Goal: Transaction & Acquisition: Obtain resource

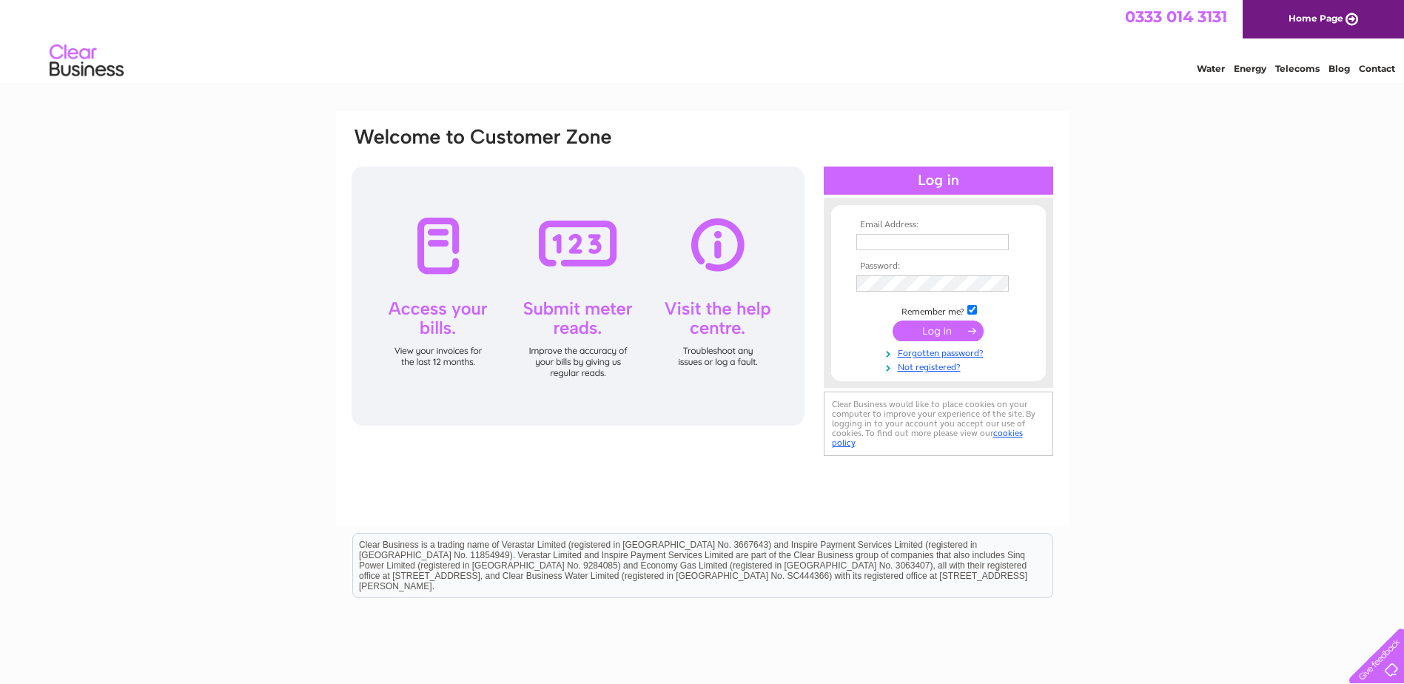
click at [905, 245] on input "text" at bounding box center [932, 242] width 152 height 16
click at [820, 365] on div "Email Address: Password:" at bounding box center [702, 293] width 705 height 334
click at [913, 256] on td at bounding box center [939, 257] width 172 height 7
click at [915, 244] on input "text" at bounding box center [932, 242] width 152 height 16
type input "[EMAIL_ADDRESS][DOMAIN_NAME]"
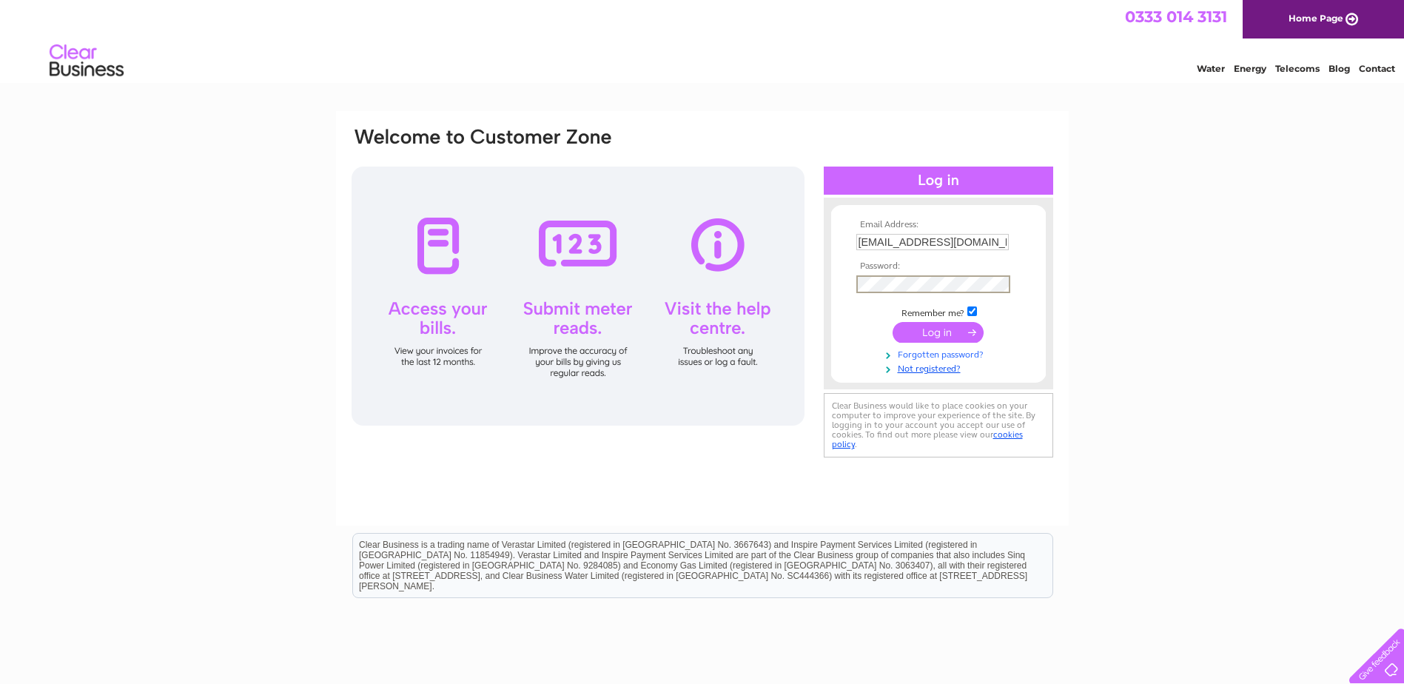
click at [947, 353] on link "Forgotten password?" at bounding box center [940, 353] width 168 height 14
click at [902, 234] on input "text" at bounding box center [932, 242] width 152 height 16
drag, startPoint x: 867, startPoint y: 244, endPoint x: 819, endPoint y: 240, distance: 48.3
click at [819, 240] on div "Email Address: Recoveryteam@teamenergy.com Password:" at bounding box center [702, 293] width 705 height 335
type input "recoveryteam@teamenergy.com"
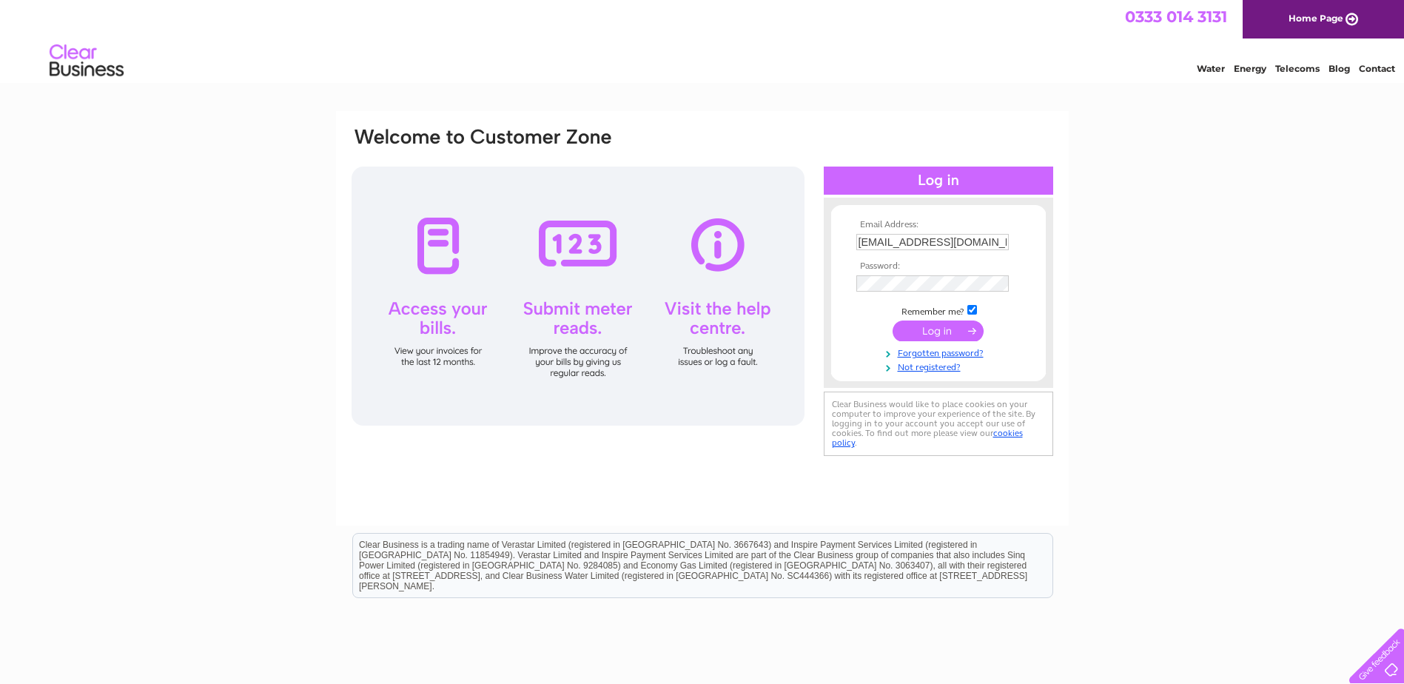
click at [950, 337] on input "submit" at bounding box center [937, 330] width 91 height 21
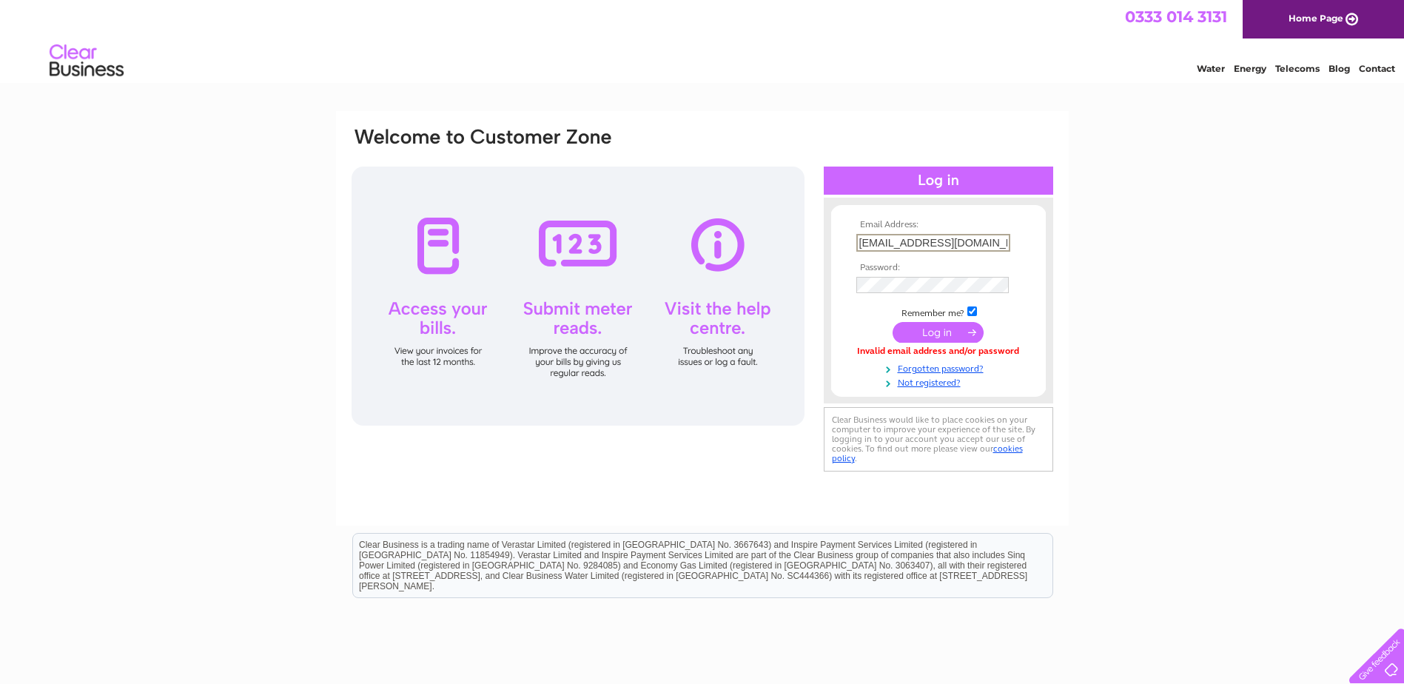
click at [912, 238] on input "recoveryteam@teamenergy.com" at bounding box center [933, 243] width 154 height 18
drag, startPoint x: 923, startPoint y: 245, endPoint x: 807, endPoint y: 232, distance: 116.2
click at [807, 232] on div "Email Address: recoveryteam@teamenergy.com Password:" at bounding box center [702, 300] width 705 height 349
click at [1365, 252] on div "Email Address: recoveryteam@teamenergy.com Password:" at bounding box center [702, 445] width 1404 height 668
click at [932, 328] on input "submit" at bounding box center [937, 330] width 91 height 21
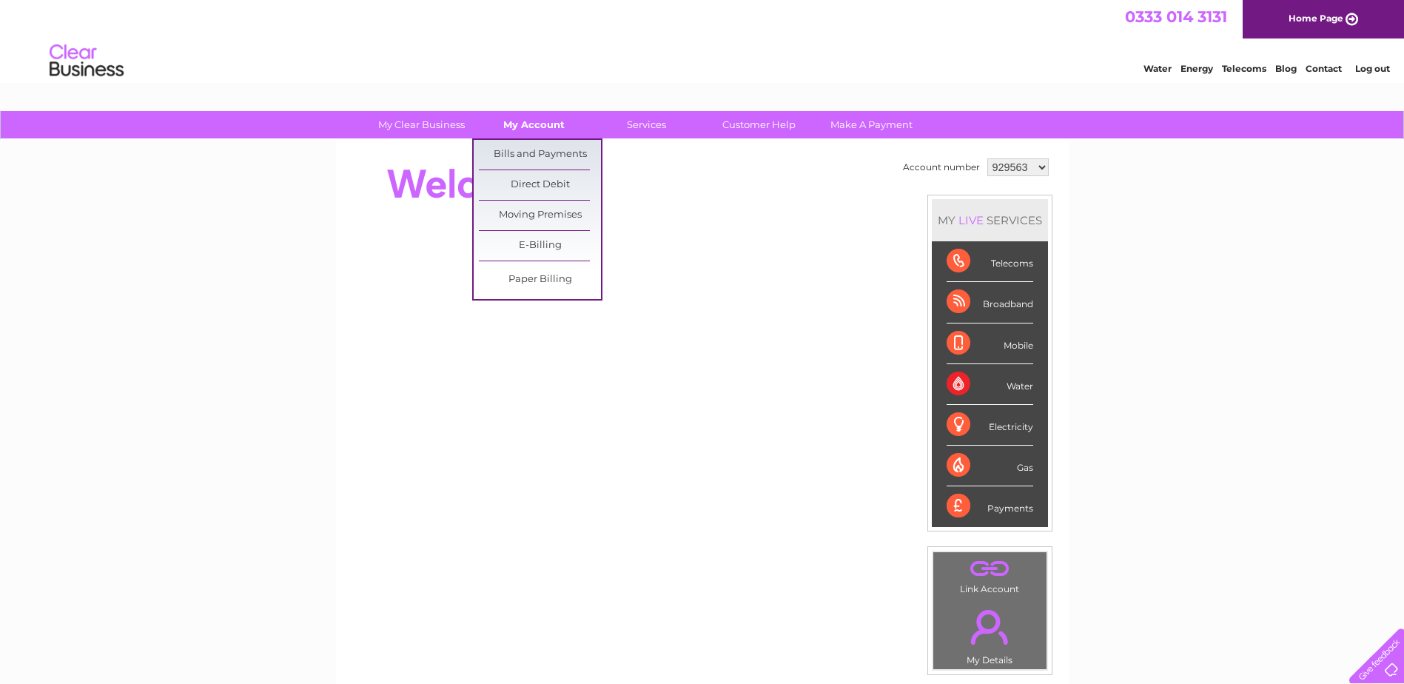
click at [529, 123] on link "My Account" at bounding box center [534, 124] width 122 height 27
click at [529, 149] on link "Bills and Payments" at bounding box center [540, 155] width 122 height 30
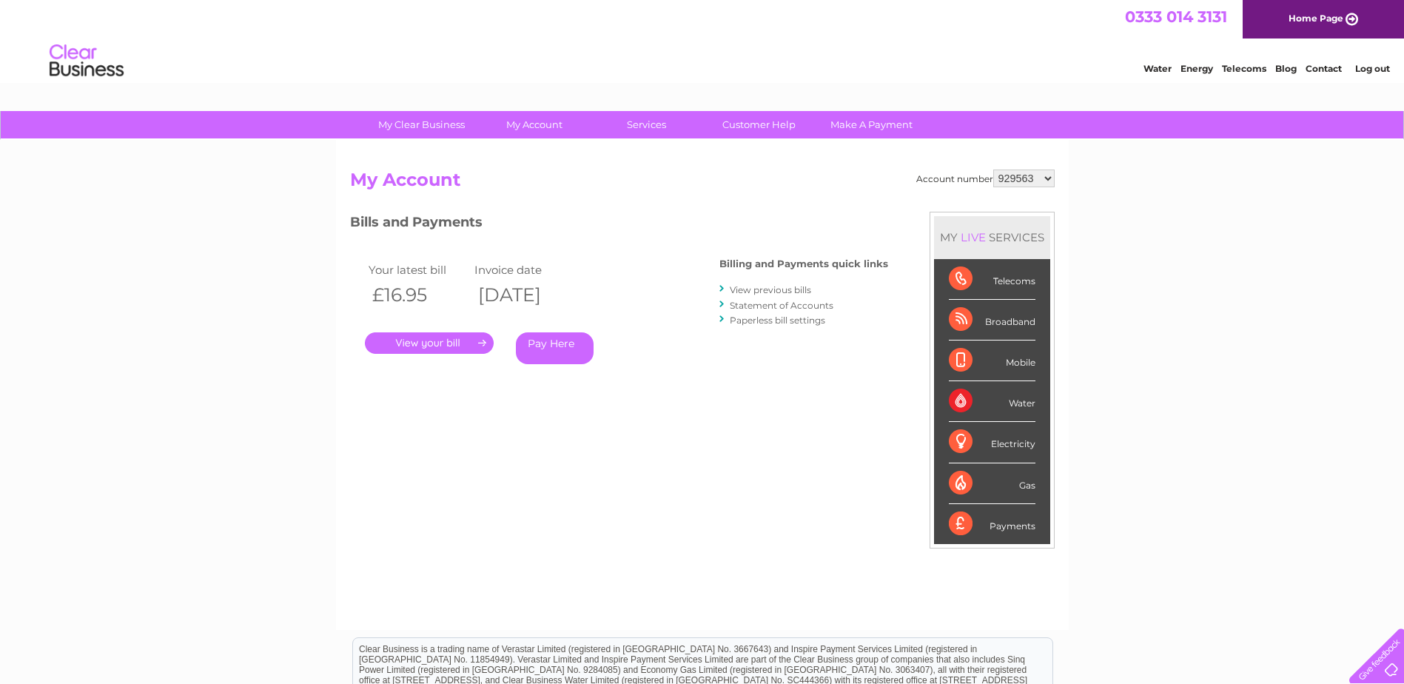
click at [1018, 181] on select "929563 1119500" at bounding box center [1023, 178] width 61 height 18
select select "1119500"
click at [995, 169] on select "929563 1119500" at bounding box center [1023, 178] width 61 height 18
click at [446, 342] on link "." at bounding box center [429, 342] width 129 height 21
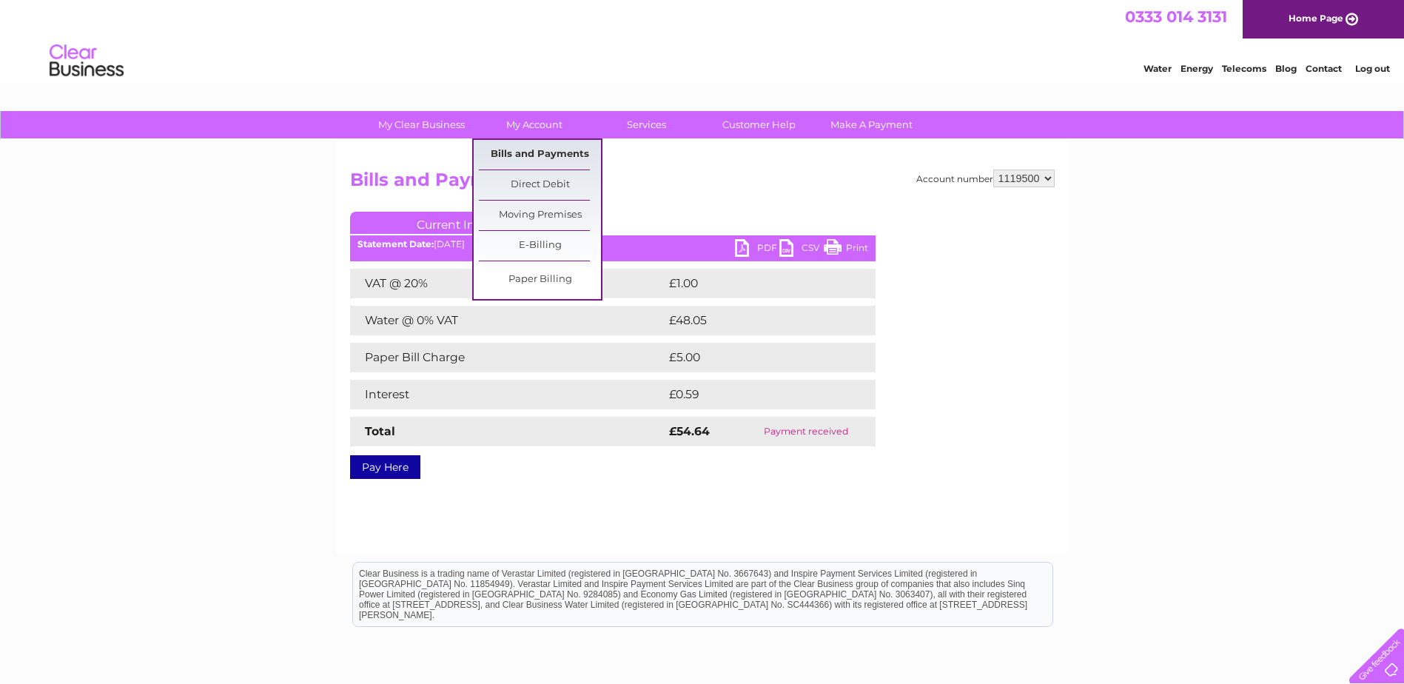
click at [531, 152] on link "Bills and Payments" at bounding box center [540, 155] width 122 height 30
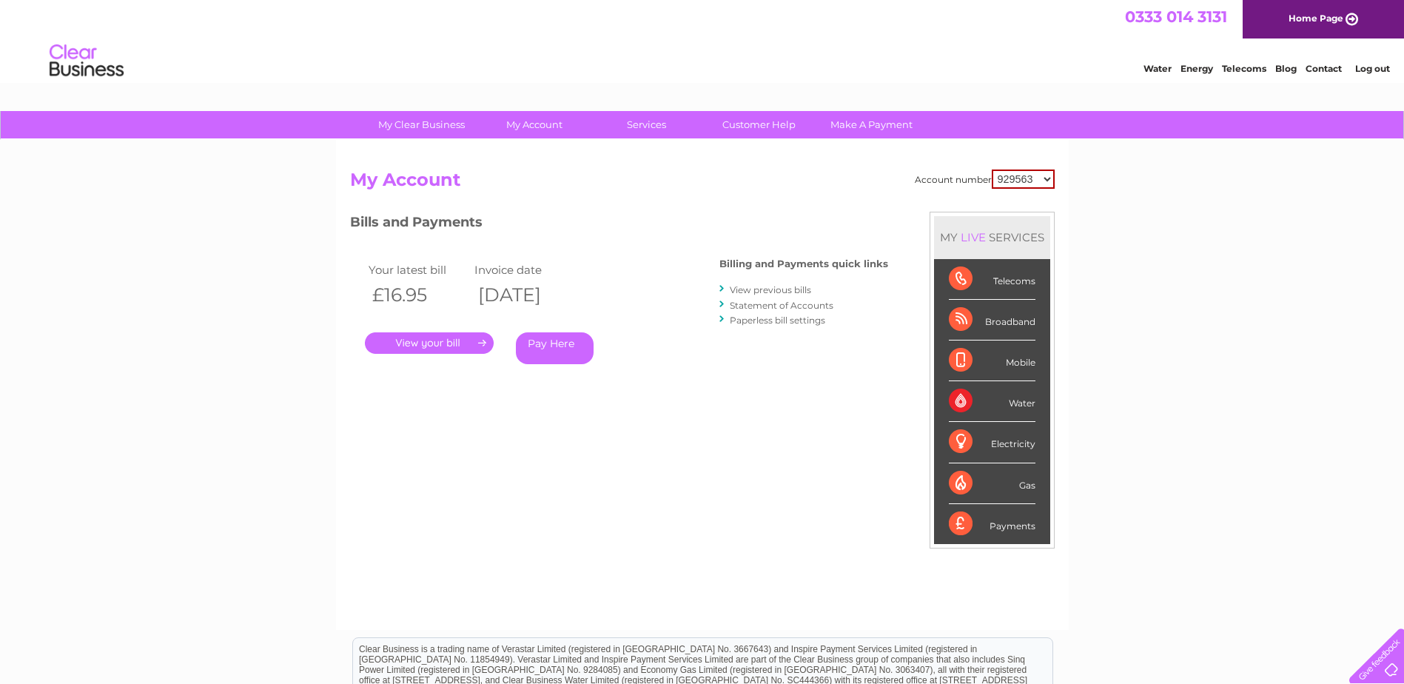
click at [779, 289] on link "View previous bills" at bounding box center [770, 289] width 81 height 11
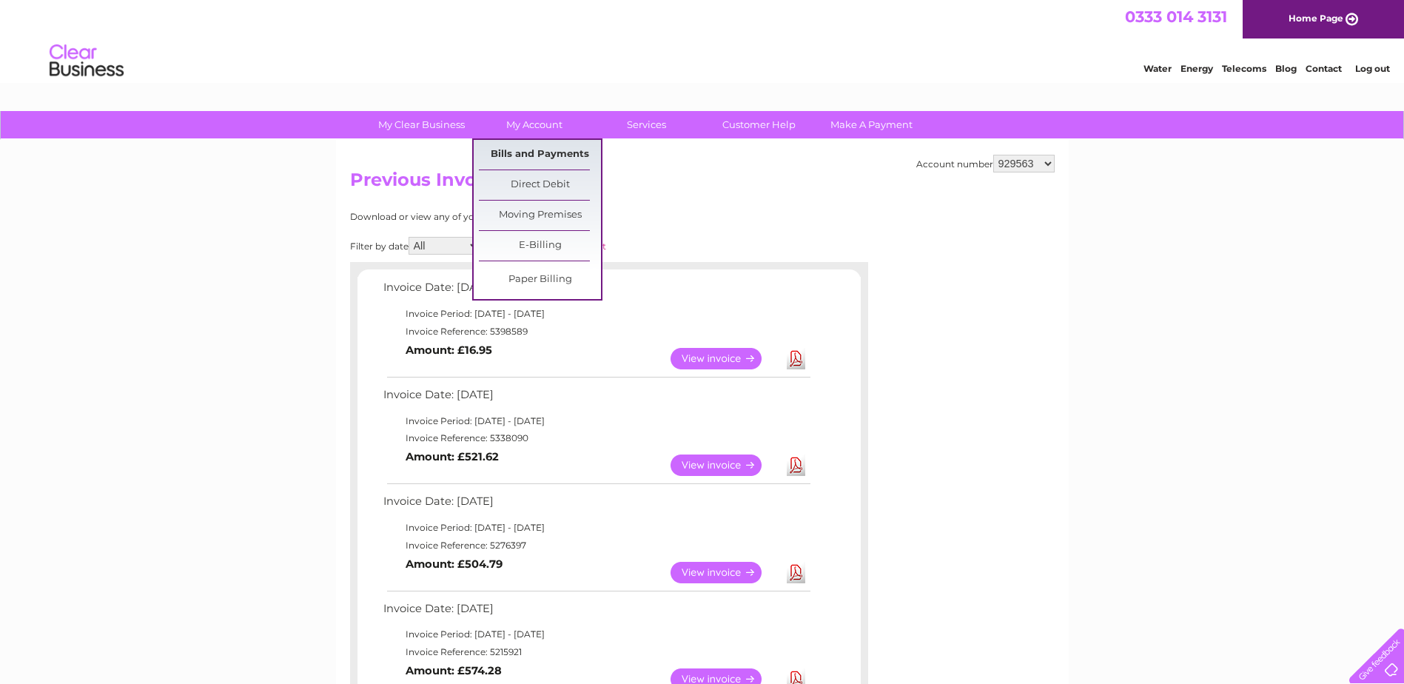
click at [528, 152] on link "Bills and Payments" at bounding box center [540, 155] width 122 height 30
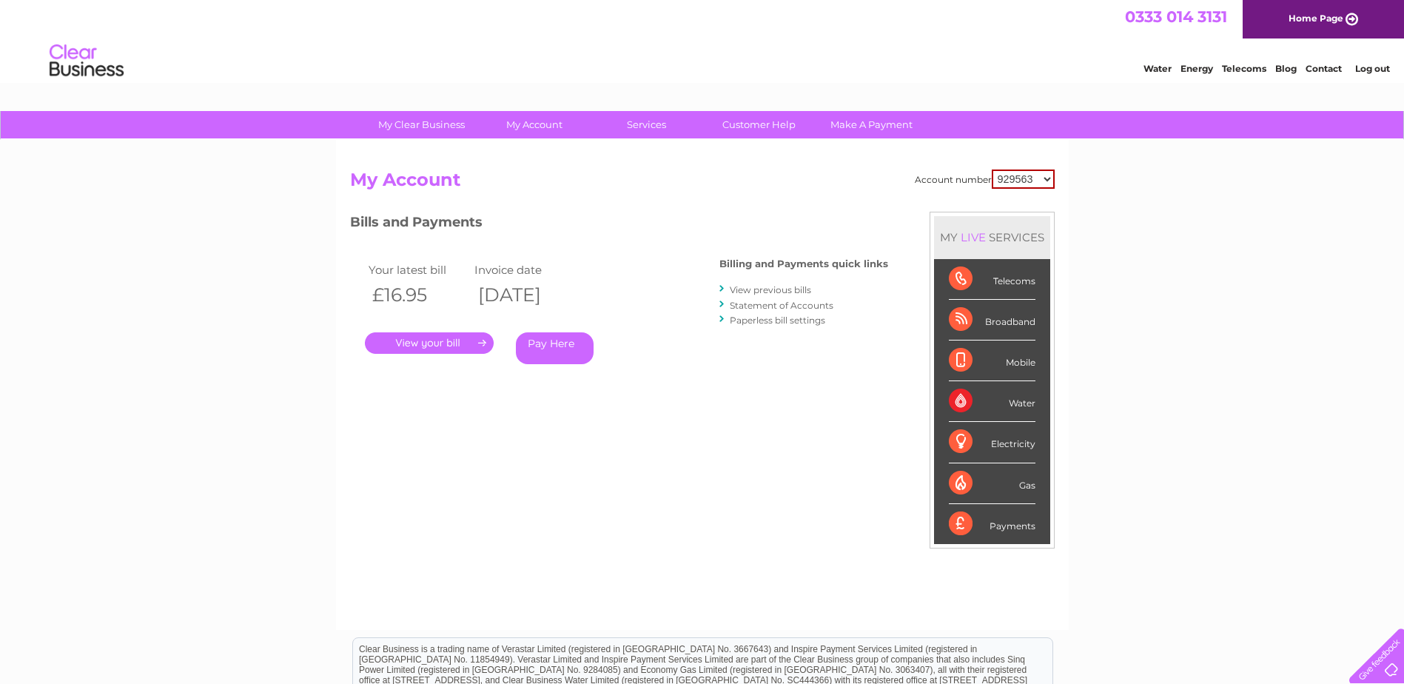
click at [789, 307] on link "Statement of Accounts" at bounding box center [782, 305] width 104 height 11
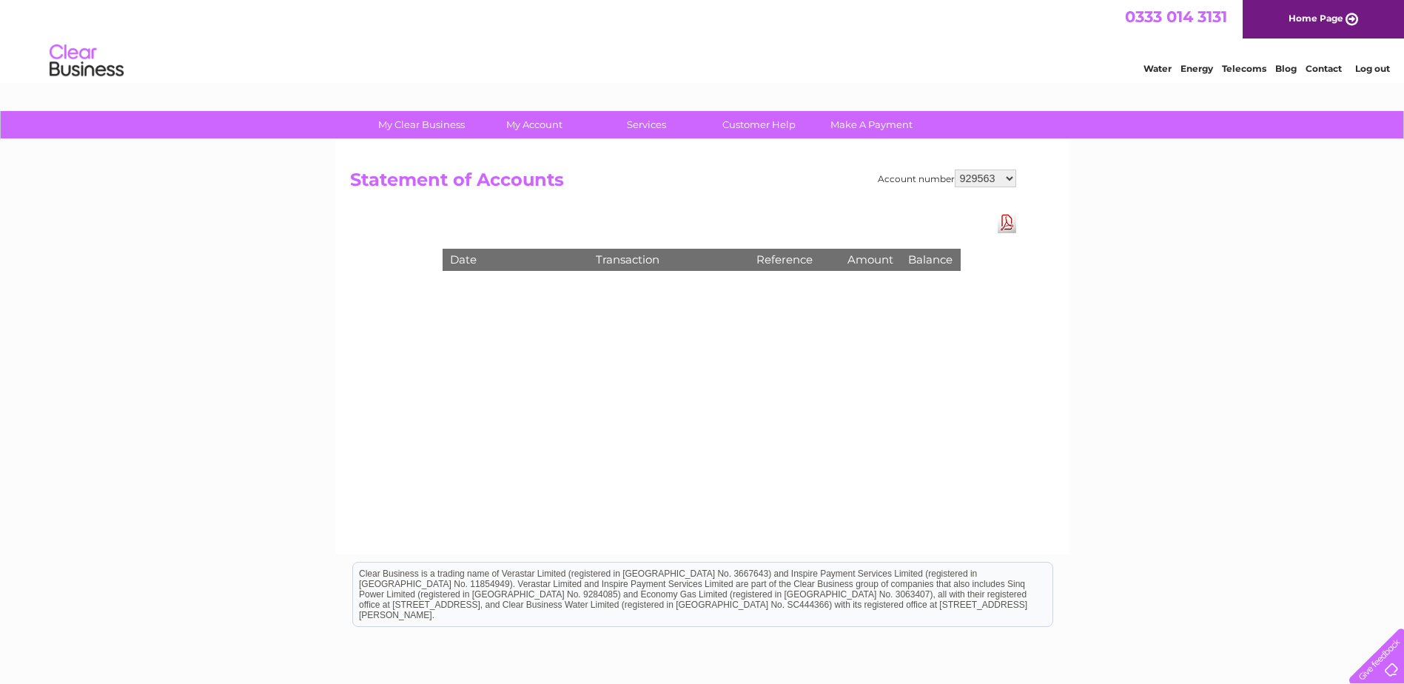
click at [994, 181] on select "929563 1119500" at bounding box center [985, 178] width 61 height 18
select select "1119500"
click at [956, 169] on select "929563 1119500" at bounding box center [985, 178] width 61 height 18
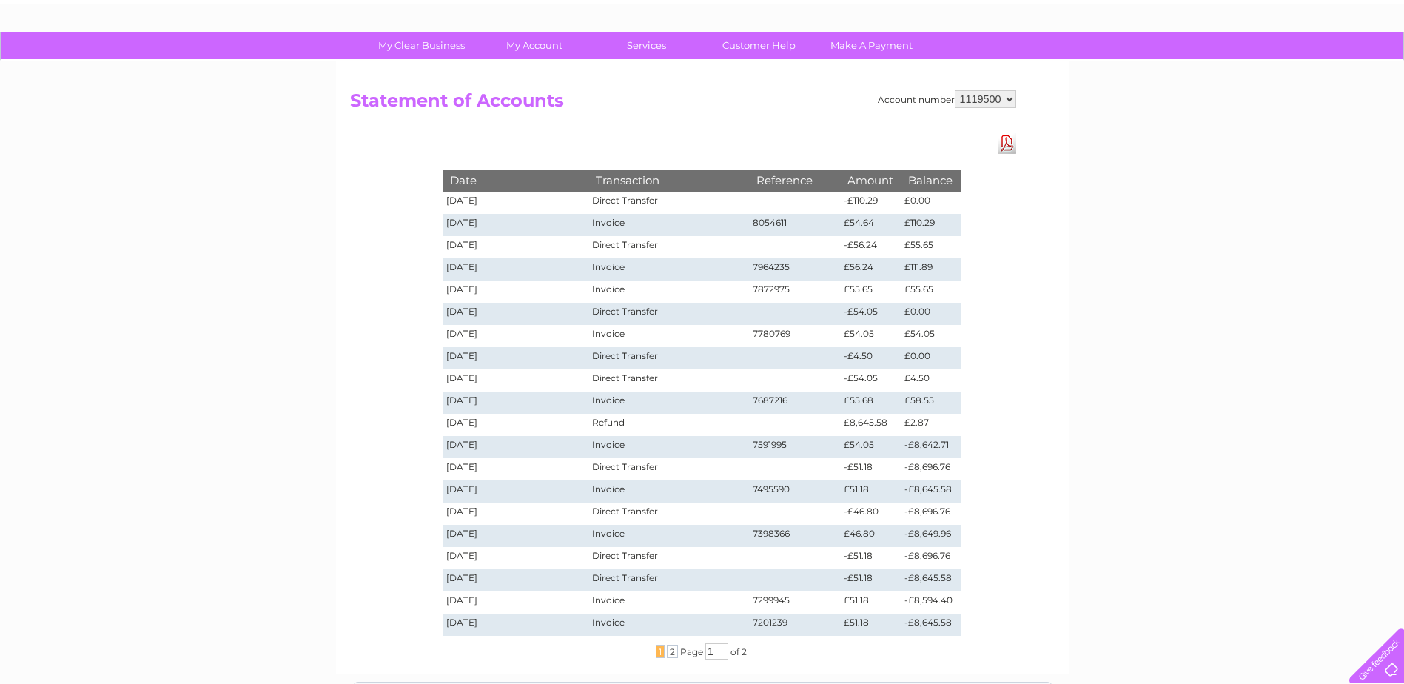
scroll to position [93, 0]
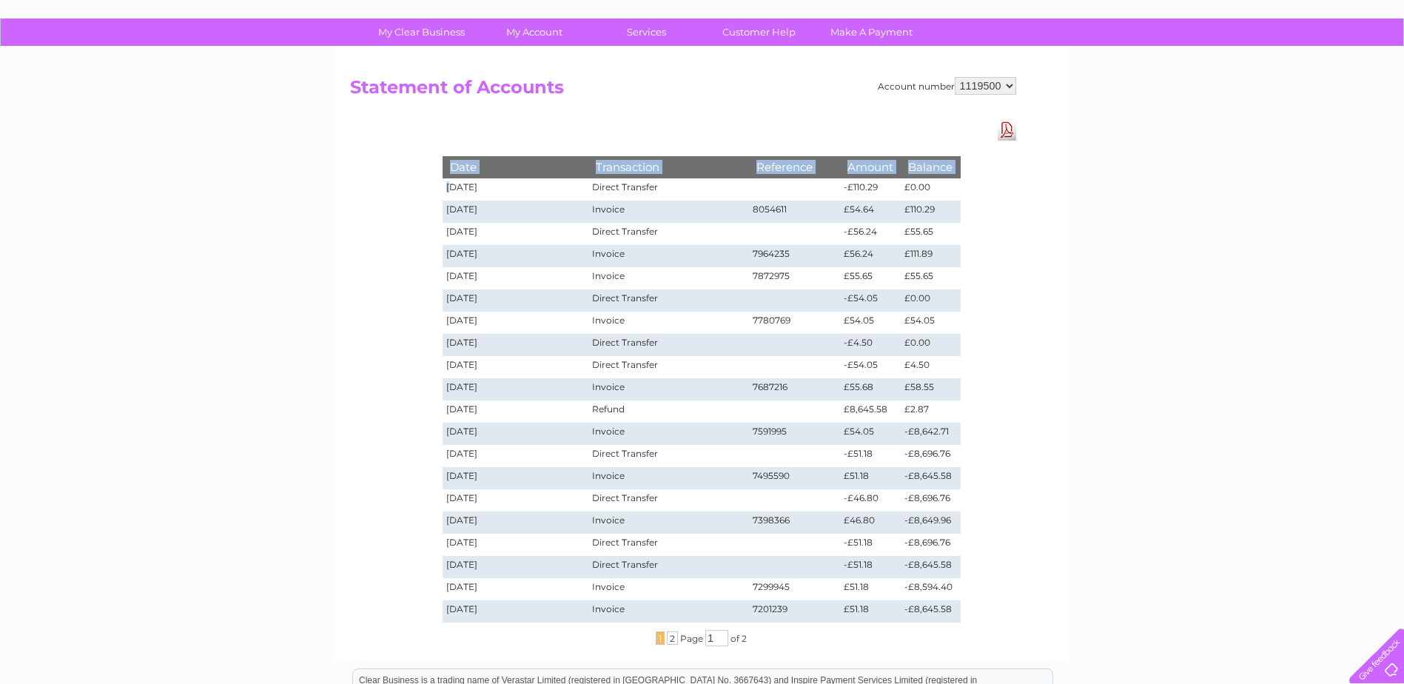
drag, startPoint x: 448, startPoint y: 186, endPoint x: 974, endPoint y: 189, distance: 525.4
click at [974, 189] on div "Date Transaction Reference Amount Balance [DATE] Direct Transfer -£110.29 £0.00…" at bounding box center [702, 382] width 592 height 526
drag, startPoint x: 974, startPoint y: 189, endPoint x: 974, endPoint y: 223, distance: 34.8
click at [974, 224] on div "Date Transaction Reference Amount Balance [DATE] Direct Transfer -£110.29 £0.00…" at bounding box center [702, 382] width 592 height 526
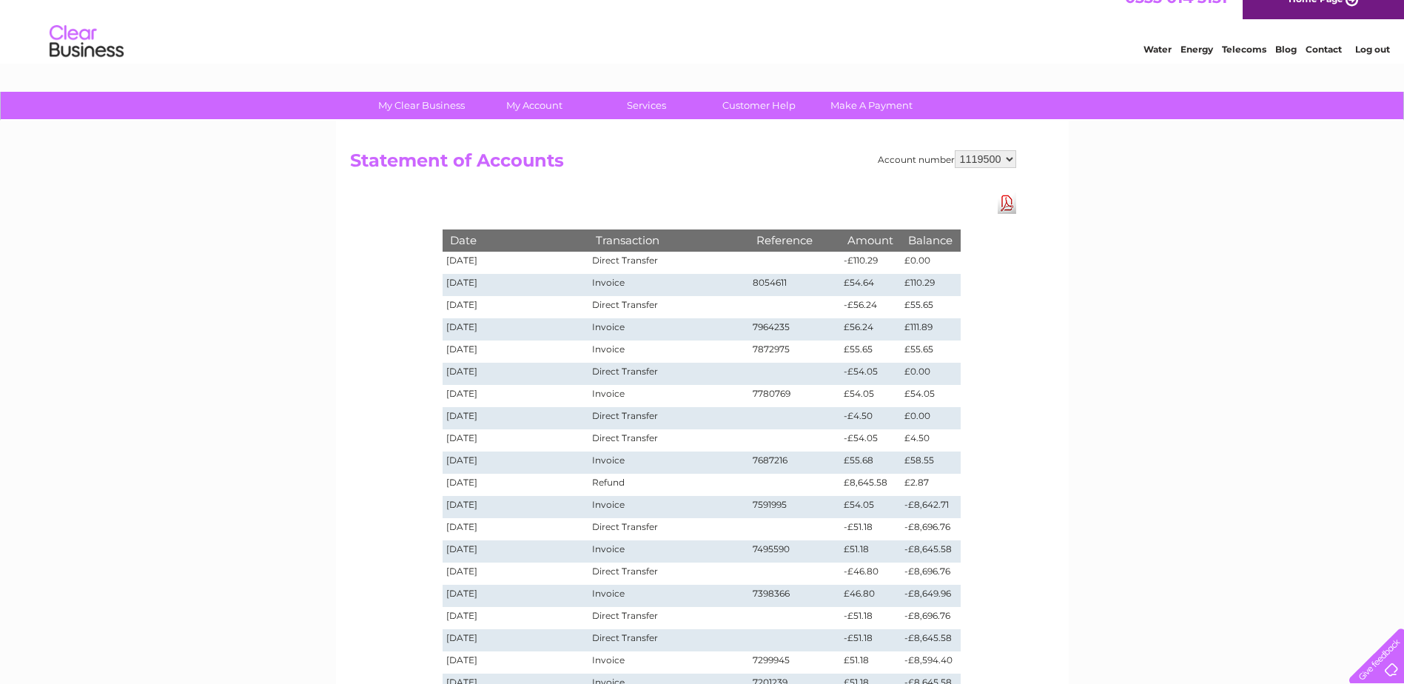
scroll to position [19, 0]
drag, startPoint x: 443, startPoint y: 263, endPoint x: 955, endPoint y: 269, distance: 512.1
click at [955, 269] on tr "[DATE] Direct Transfer -£110.29 £0.00" at bounding box center [702, 263] width 518 height 22
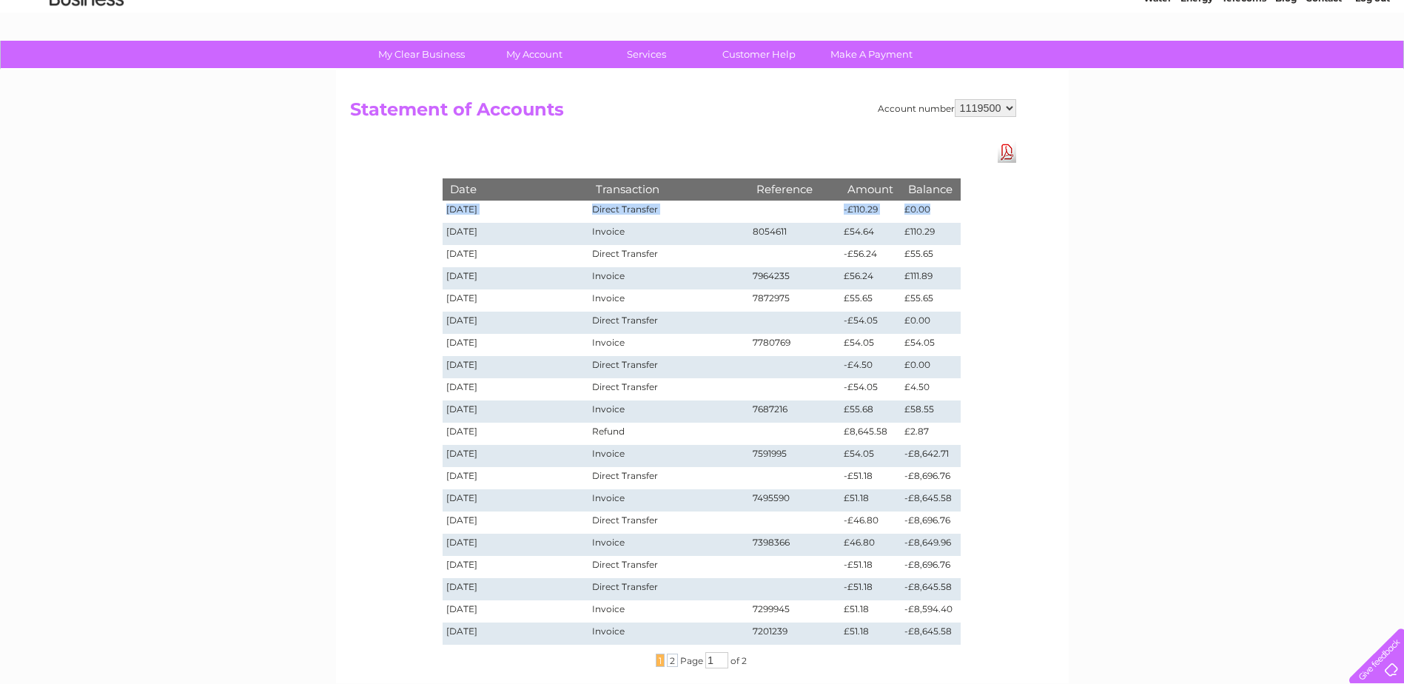
scroll to position [74, 0]
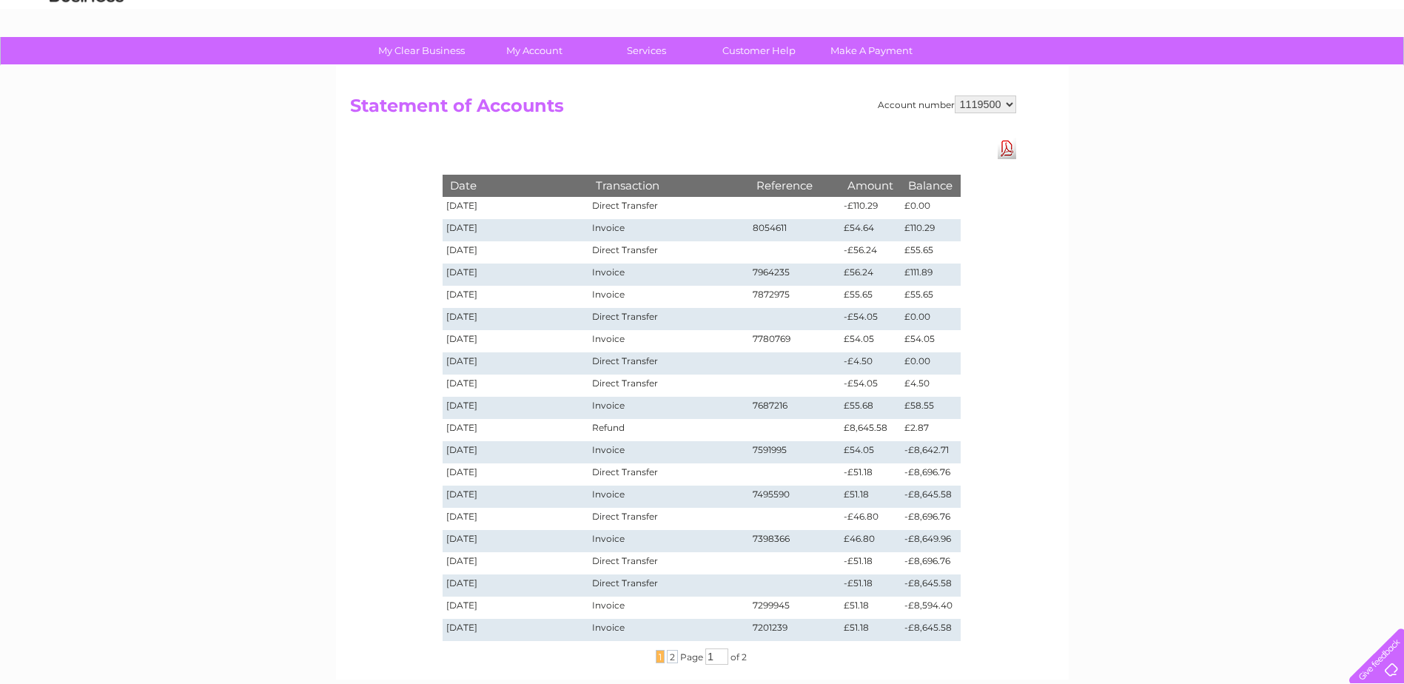
click at [115, 188] on div "My Clear Business Login Details My Details My Preferences Link Account My Accou…" at bounding box center [702, 484] width 1404 height 895
click at [1010, 152] on link "Download Pdf" at bounding box center [1007, 148] width 19 height 21
